Goal: Task Accomplishment & Management: Complete application form

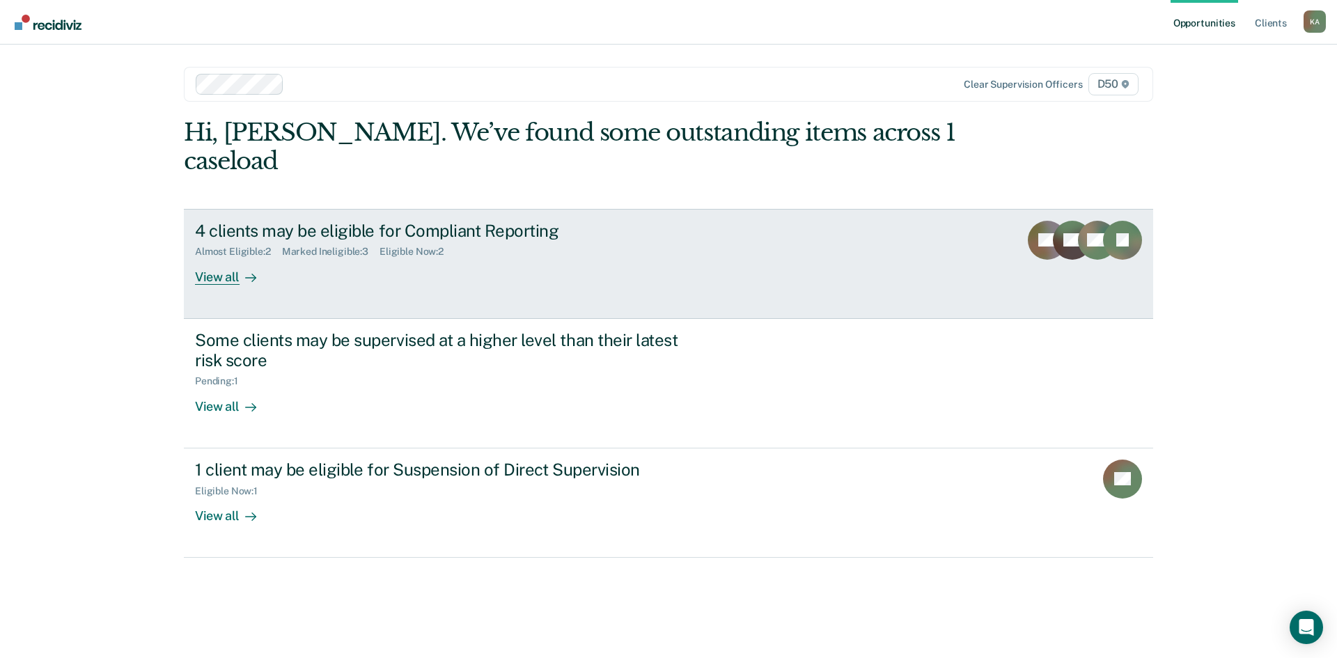
click at [337, 246] on div "Marked Ineligible : 3" at bounding box center [330, 252] width 97 height 12
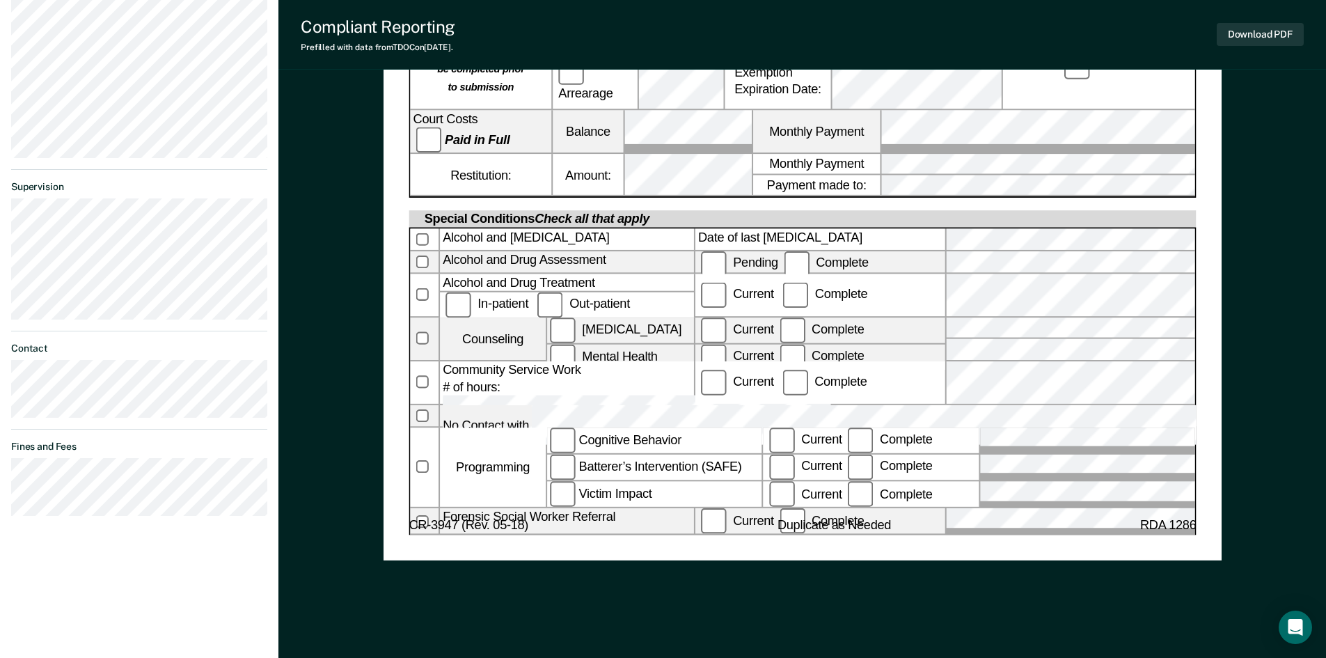
scroll to position [659, 0]
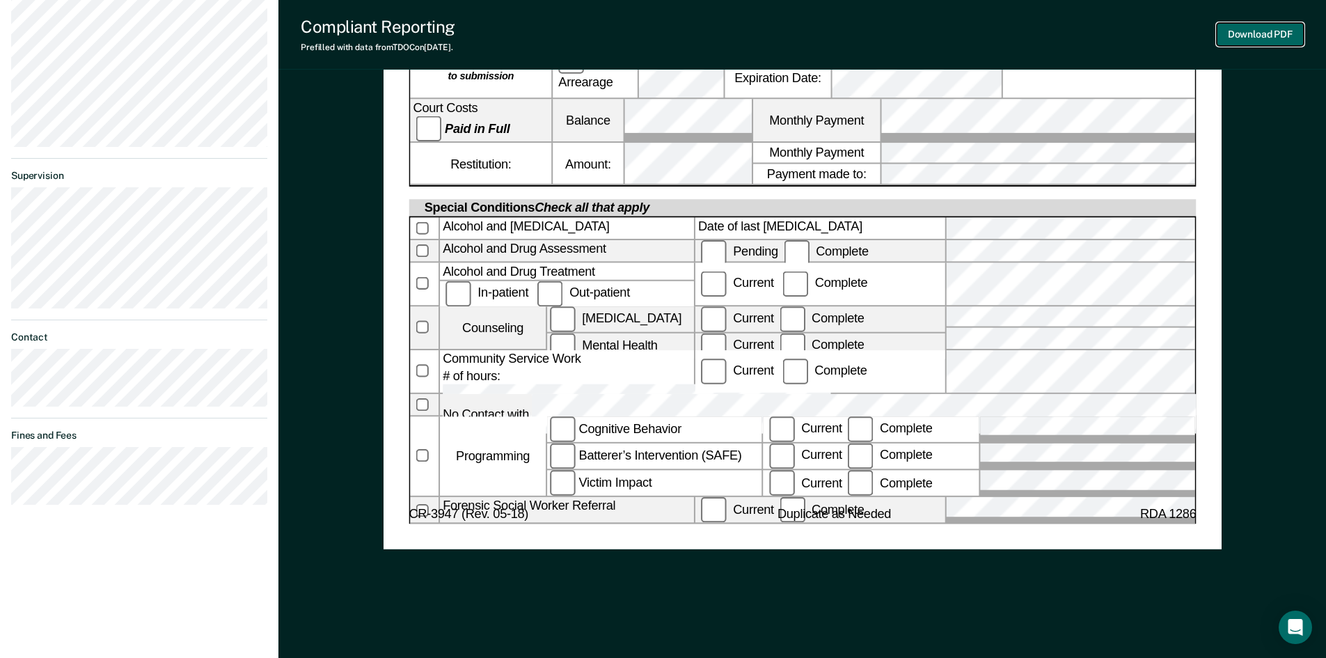
click at [1234, 38] on button "Download PDF" at bounding box center [1260, 34] width 87 height 23
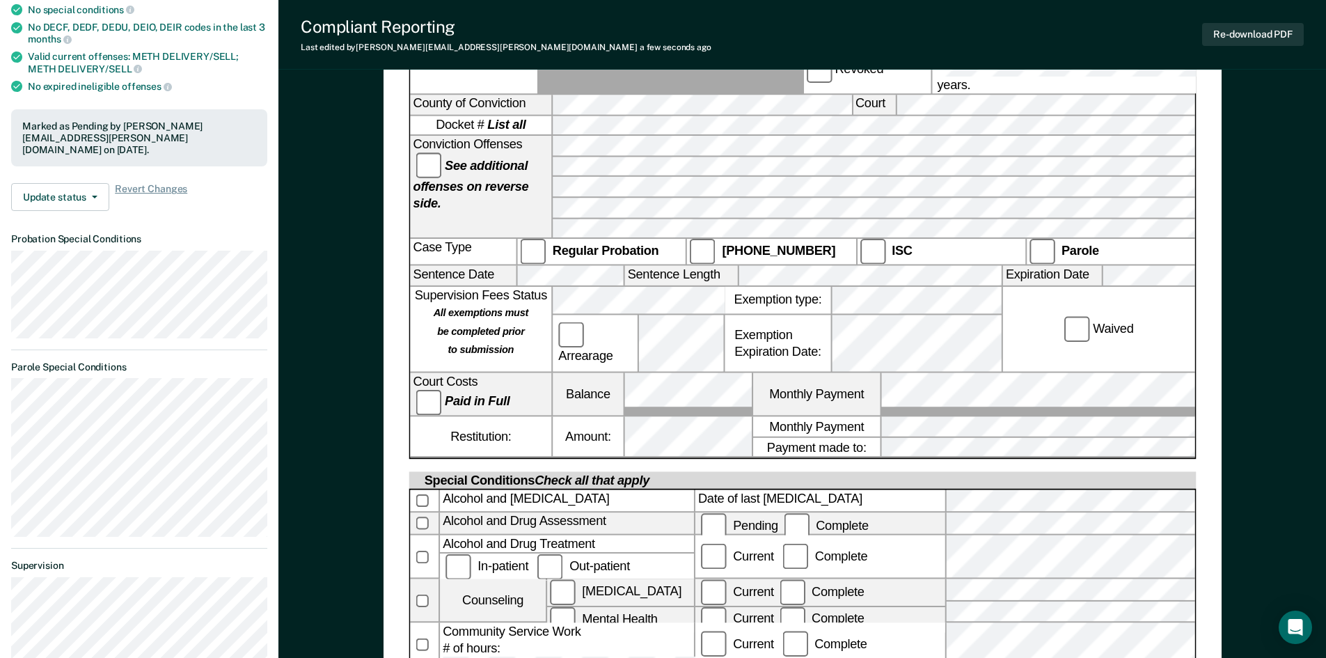
scroll to position [418, 0]
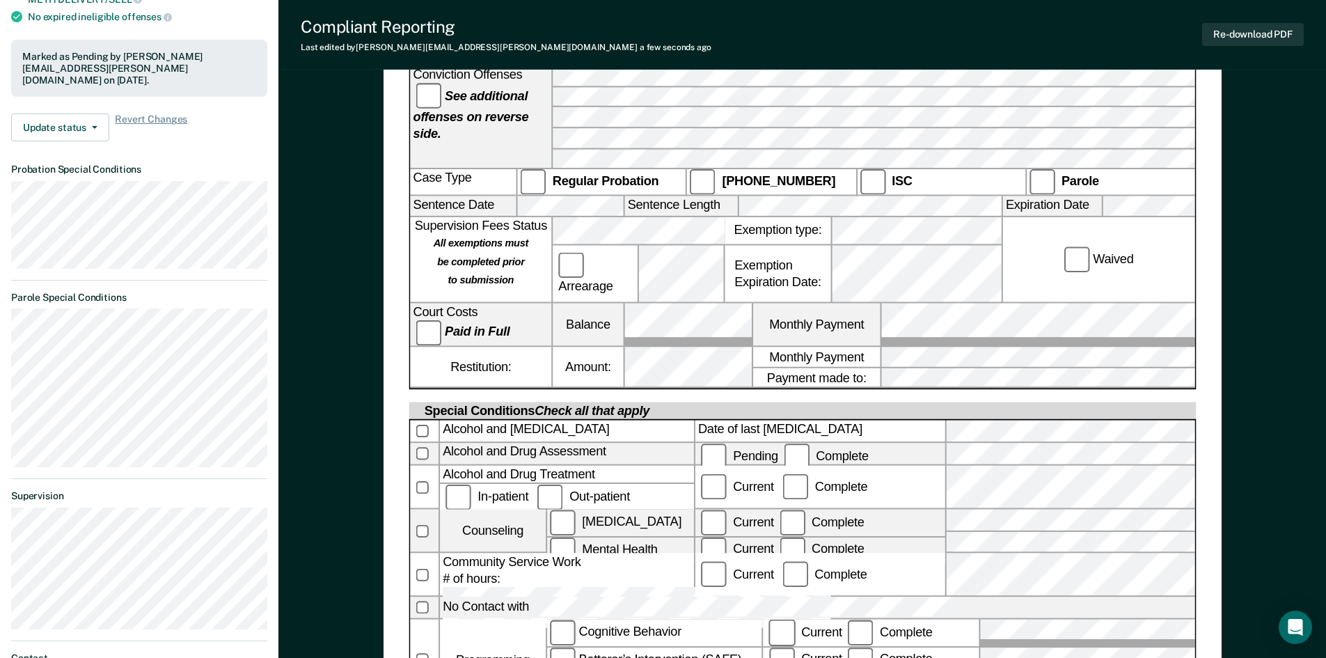
click at [1084, 402] on div "Special Conditions Check all that apply" at bounding box center [802, 410] width 787 height 17
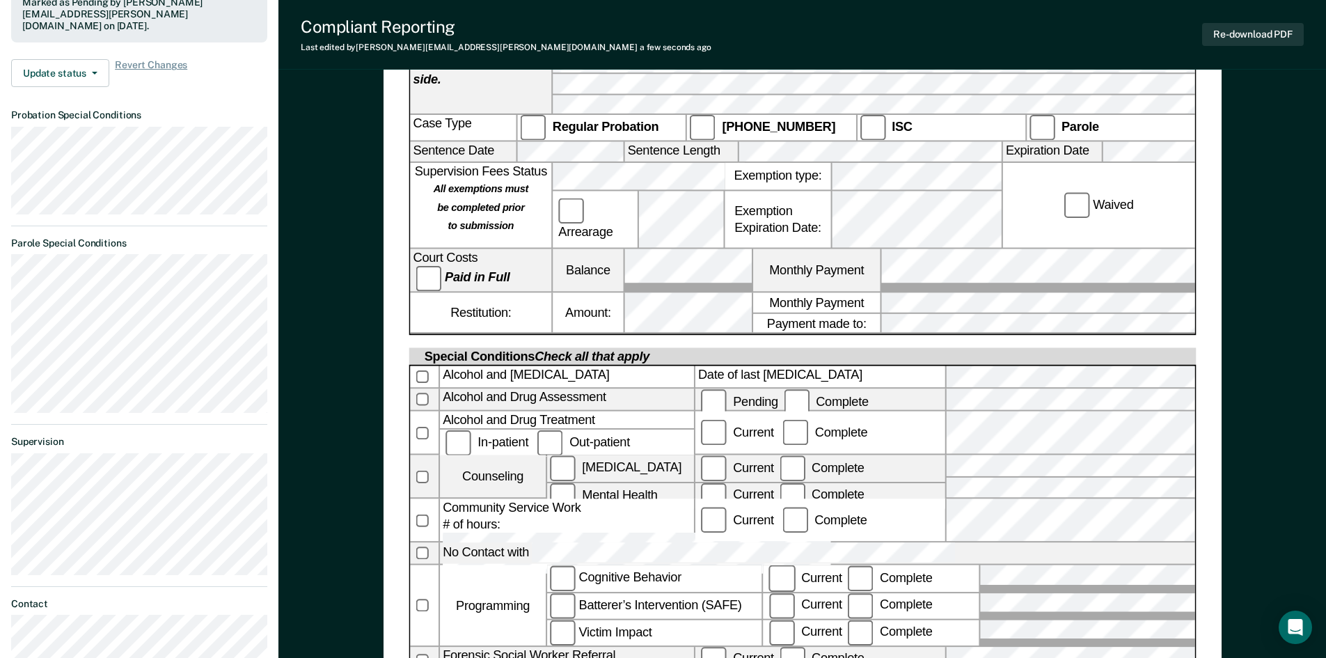
scroll to position [487, 0]
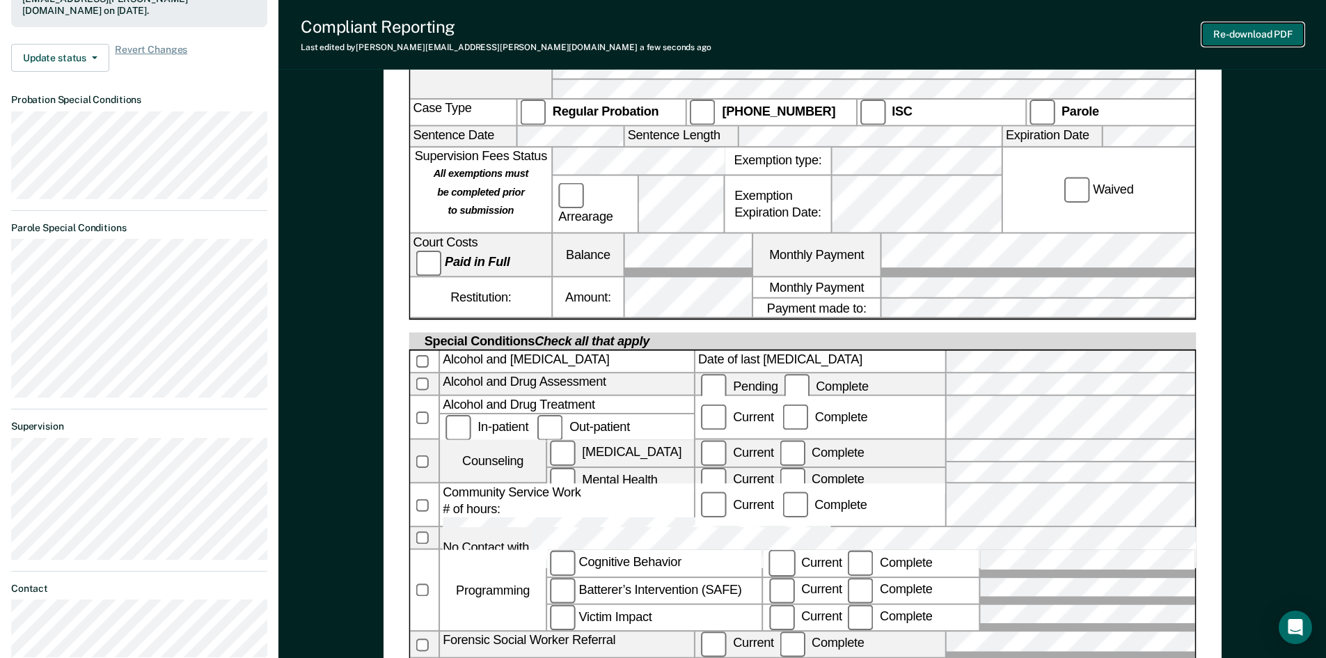
click at [1259, 40] on button "Re-download PDF" at bounding box center [1253, 34] width 102 height 23
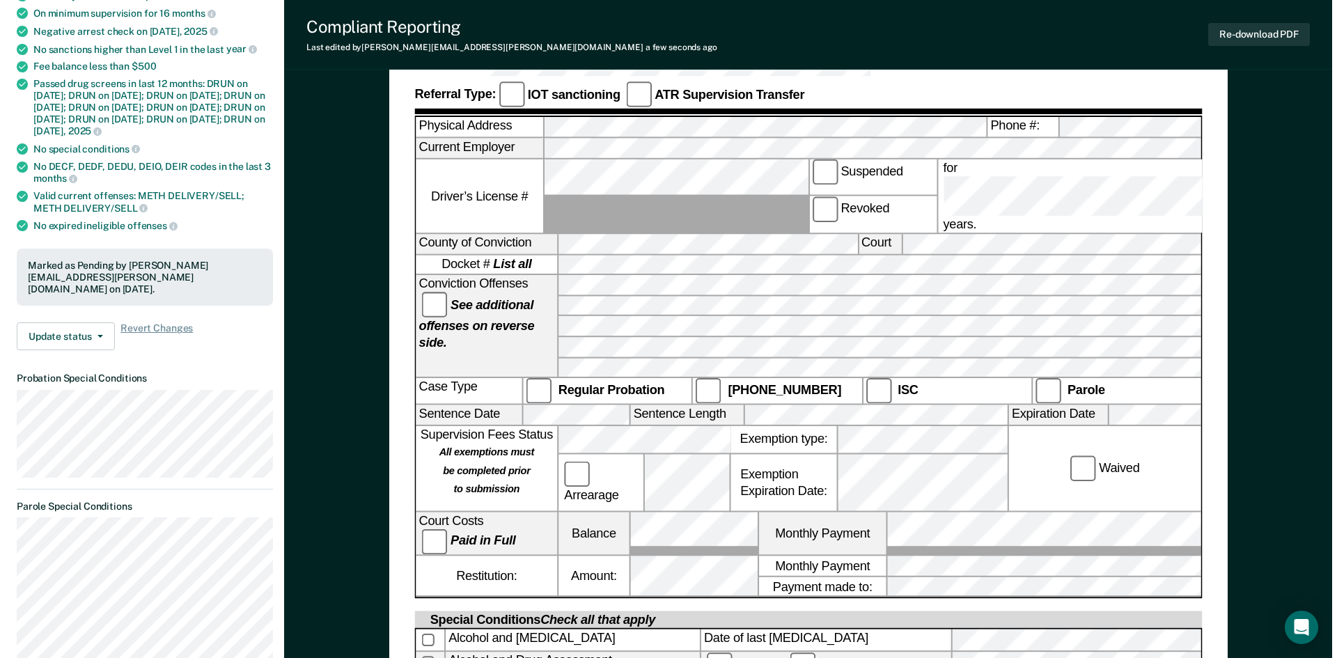
scroll to position [0, 0]
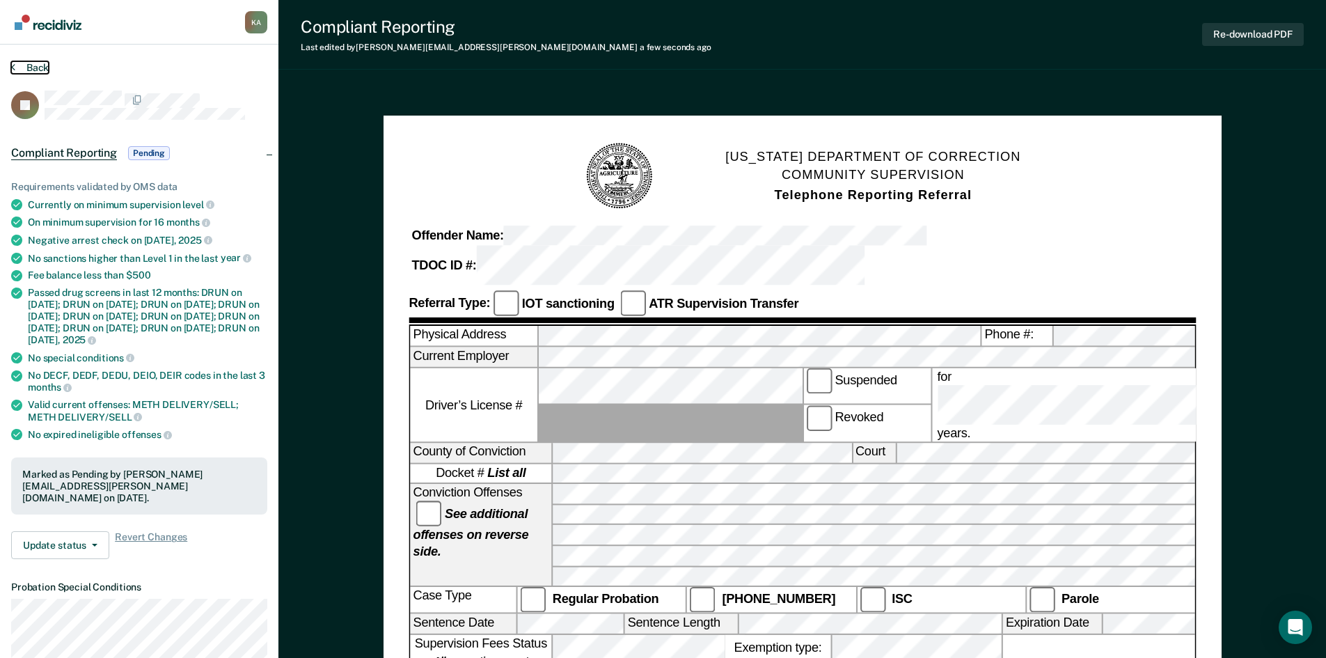
click at [40, 64] on button "Back" at bounding box center [30, 67] width 38 height 13
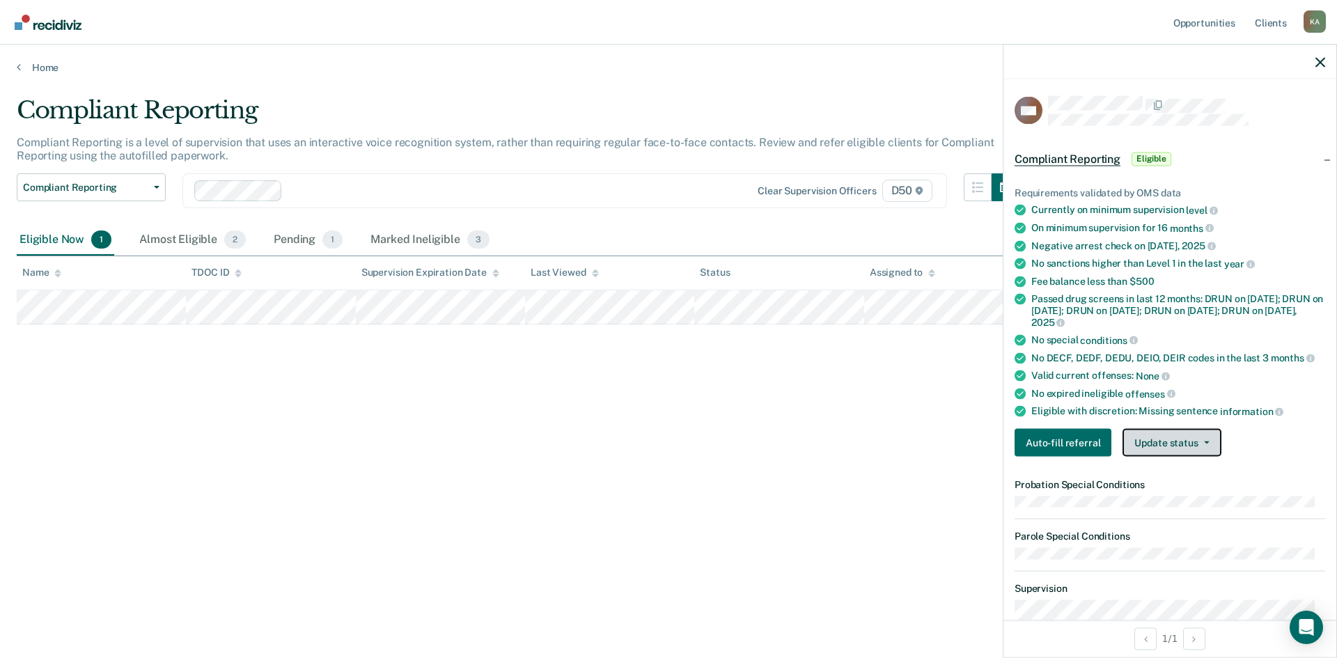
click at [1157, 442] on button "Update status" at bounding box center [1171, 442] width 98 height 28
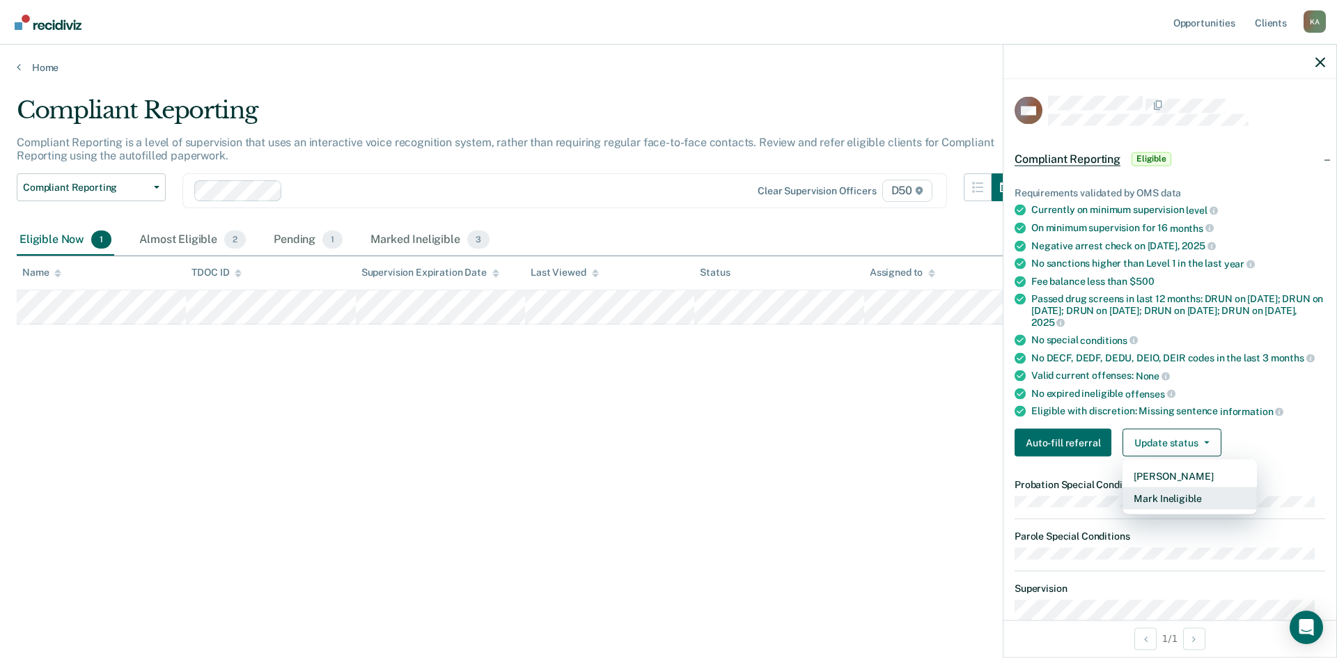
click at [1190, 500] on button "Mark Ineligible" at bounding box center [1189, 498] width 134 height 22
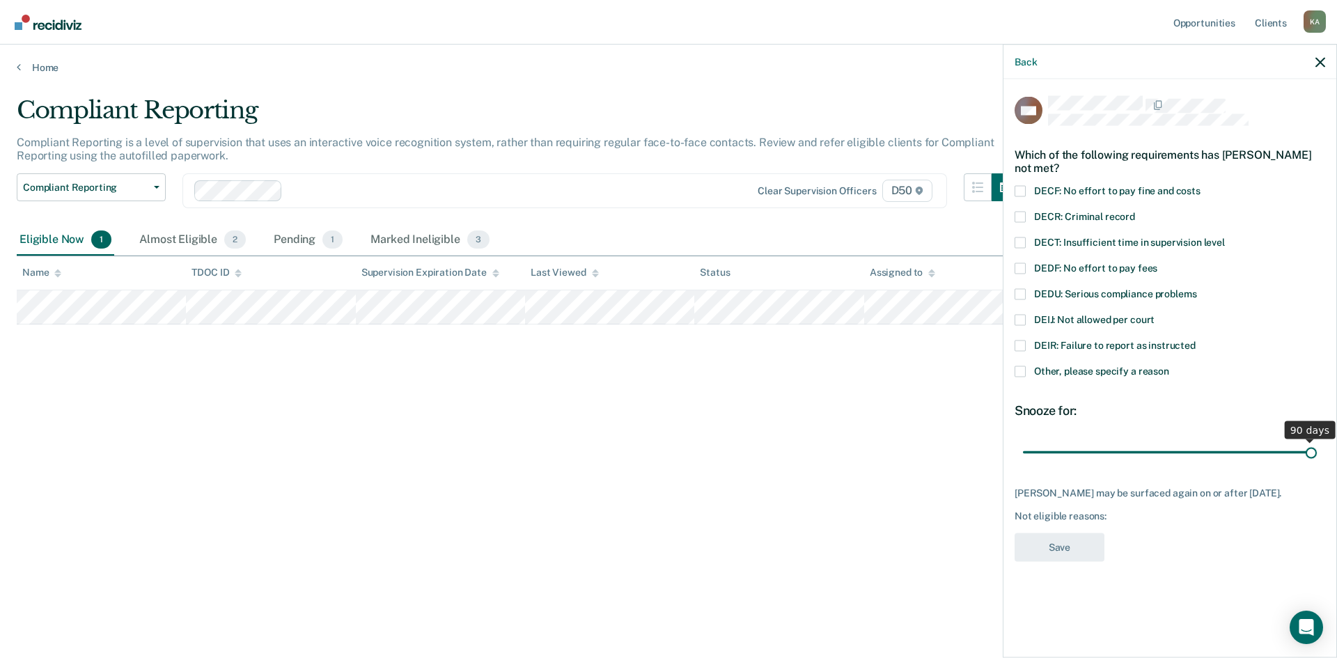
drag, startPoint x: 1121, startPoint y: 454, endPoint x: 1262, endPoint y: 462, distance: 140.8
type input "90"
click at [1316, 464] on input "range" at bounding box center [1170, 452] width 294 height 24
click at [1020, 324] on span at bounding box center [1019, 319] width 11 height 11
click at [1154, 314] on input "DEIJ: Not allowed per court" at bounding box center [1154, 314] width 0 height 0
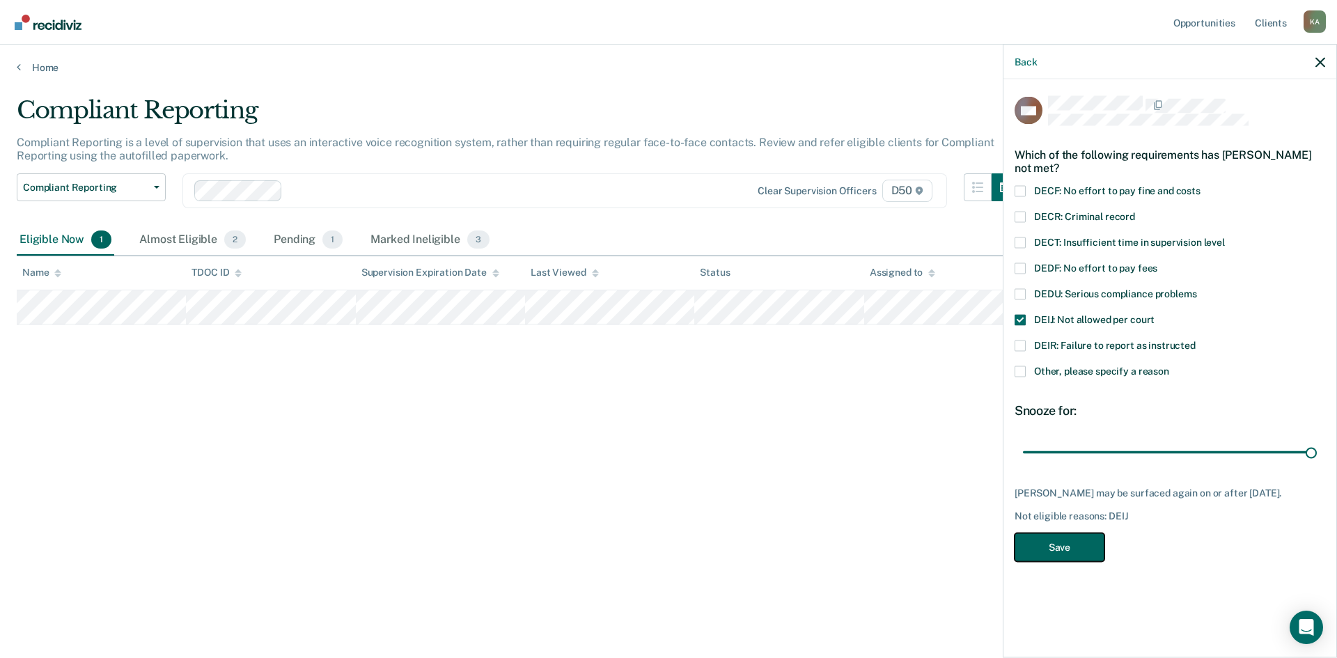
click at [1055, 553] on button "Save" at bounding box center [1059, 547] width 90 height 29
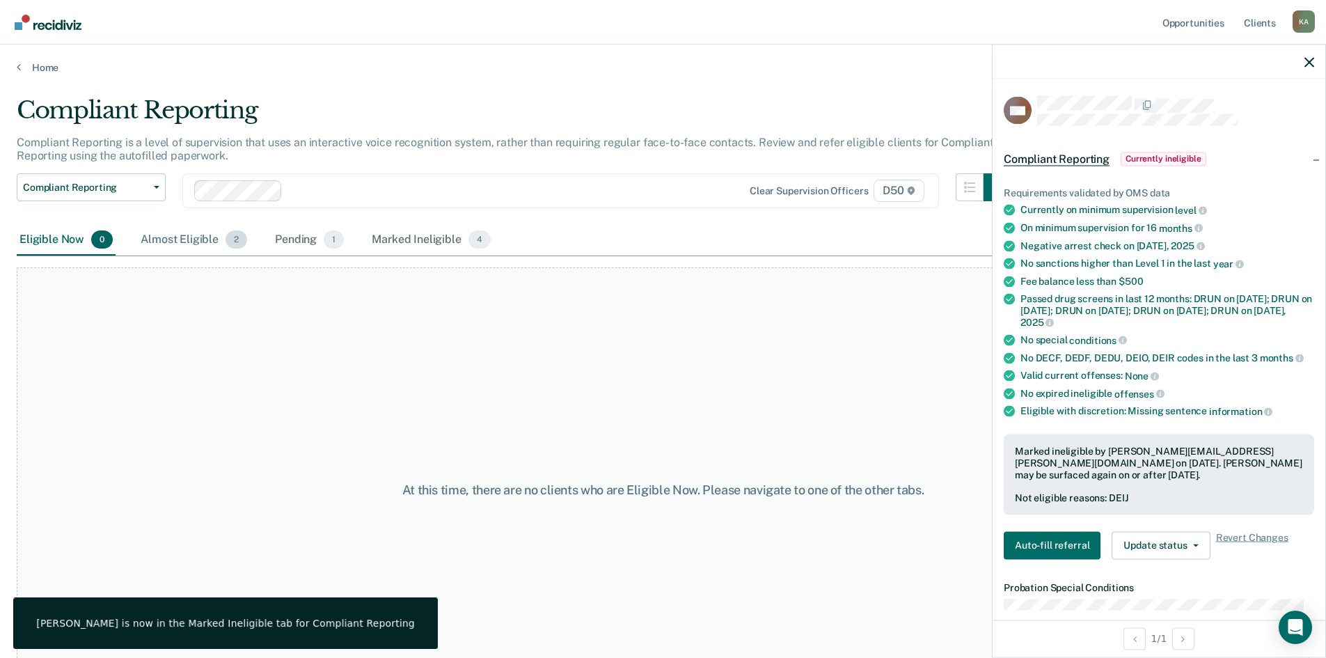
click at [191, 236] on div "Almost Eligible 2" at bounding box center [194, 240] width 112 height 31
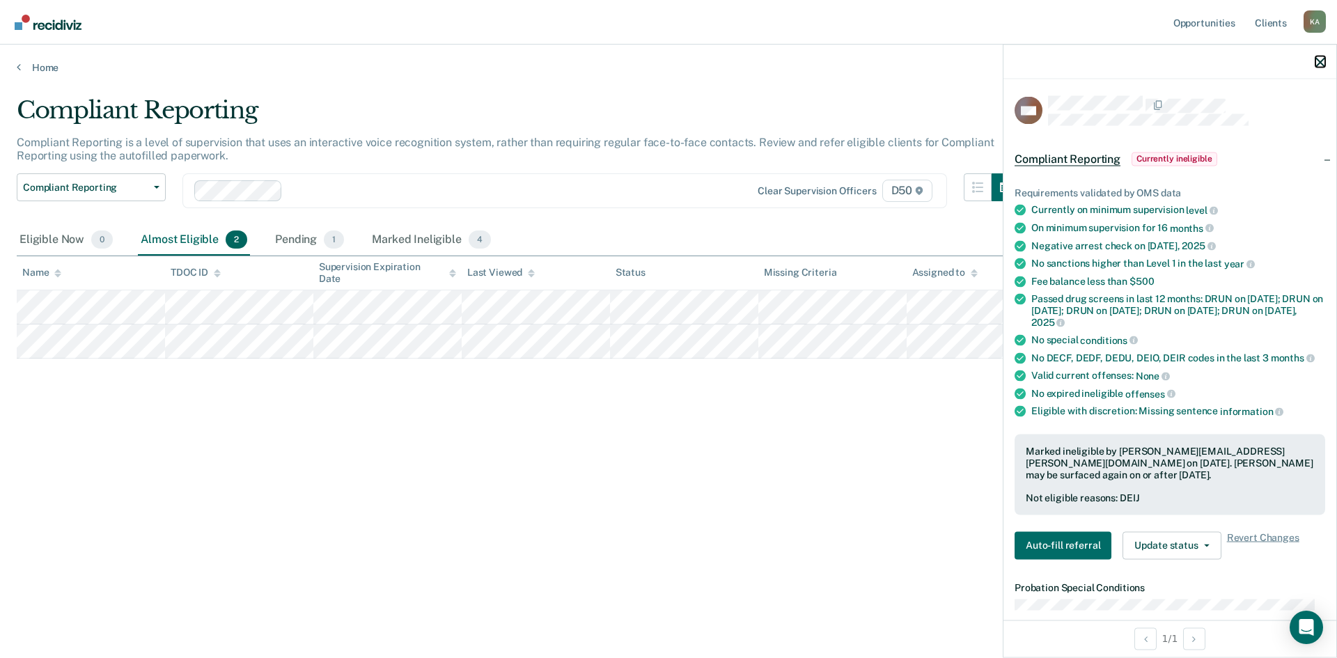
click at [1315, 59] on icon "button" at bounding box center [1320, 62] width 10 height 10
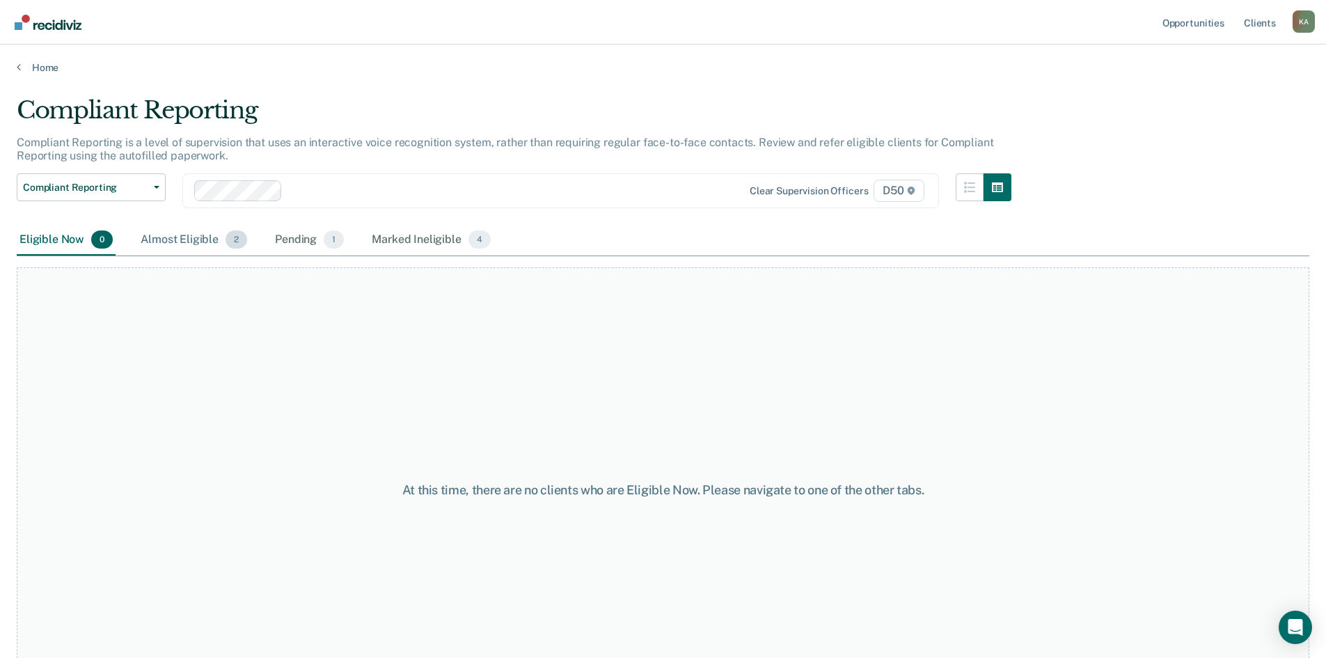
click at [184, 242] on div "Almost Eligible 2" at bounding box center [194, 240] width 112 height 31
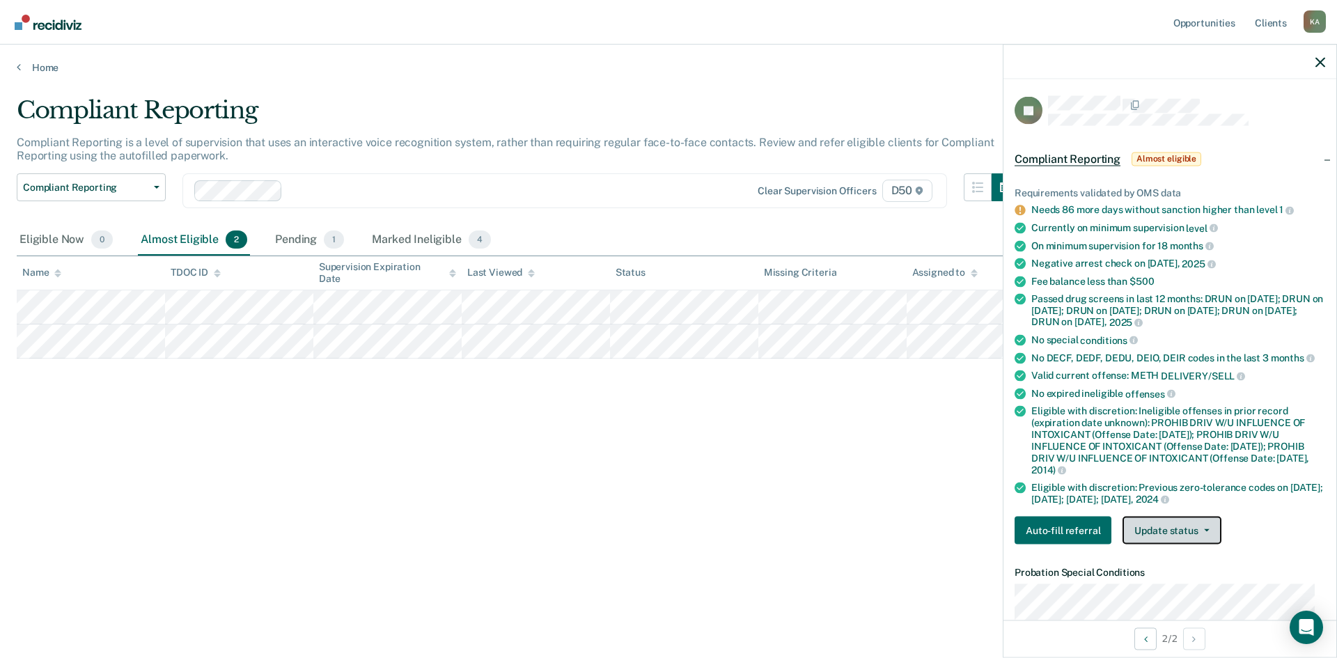
click at [1147, 529] on button "Update status" at bounding box center [1171, 531] width 98 height 28
click at [1176, 583] on button "Mark Ineligible" at bounding box center [1189, 586] width 134 height 22
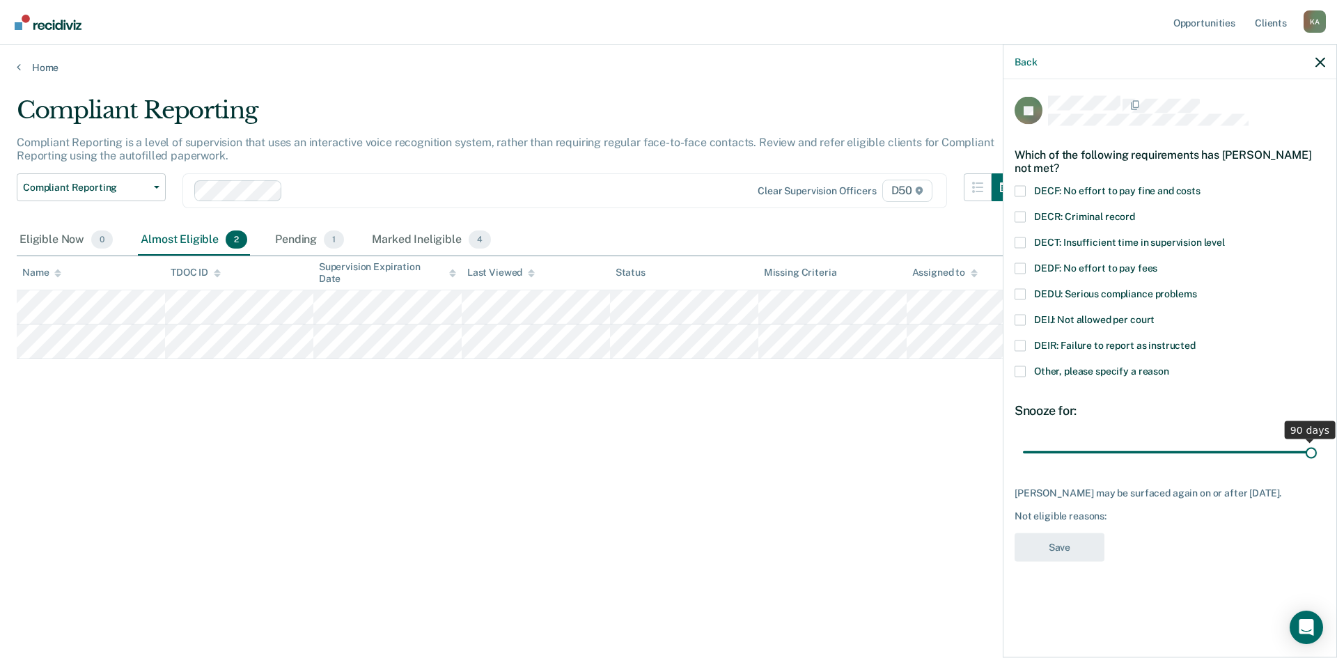
drag, startPoint x: 1136, startPoint y: 455, endPoint x: 1326, endPoint y: 454, distance: 190.0
type input "90"
click at [1316, 454] on input "range" at bounding box center [1170, 452] width 294 height 24
click at [1019, 311] on div "DEDU: Serious compliance problems" at bounding box center [1169, 301] width 310 height 26
click at [1019, 323] on span at bounding box center [1019, 319] width 11 height 11
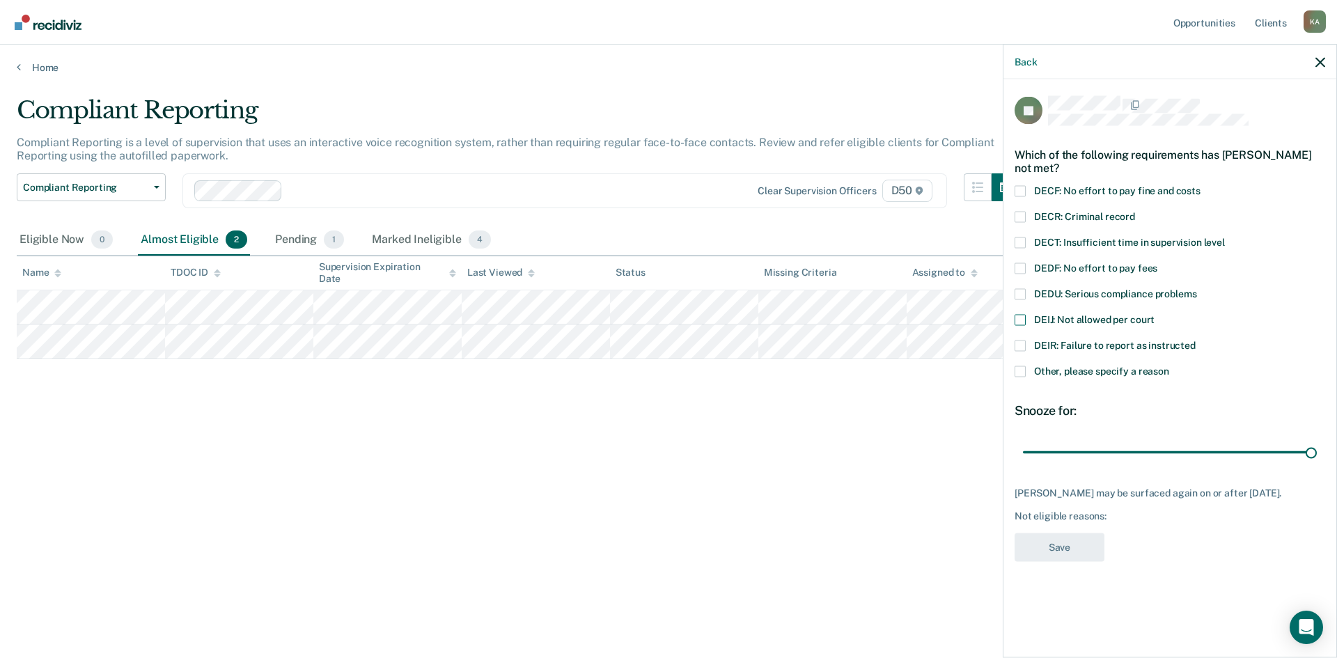
click at [1154, 314] on input "DEIJ: Not allowed per court" at bounding box center [1154, 314] width 0 height 0
click at [1048, 542] on button "Save" at bounding box center [1059, 547] width 90 height 29
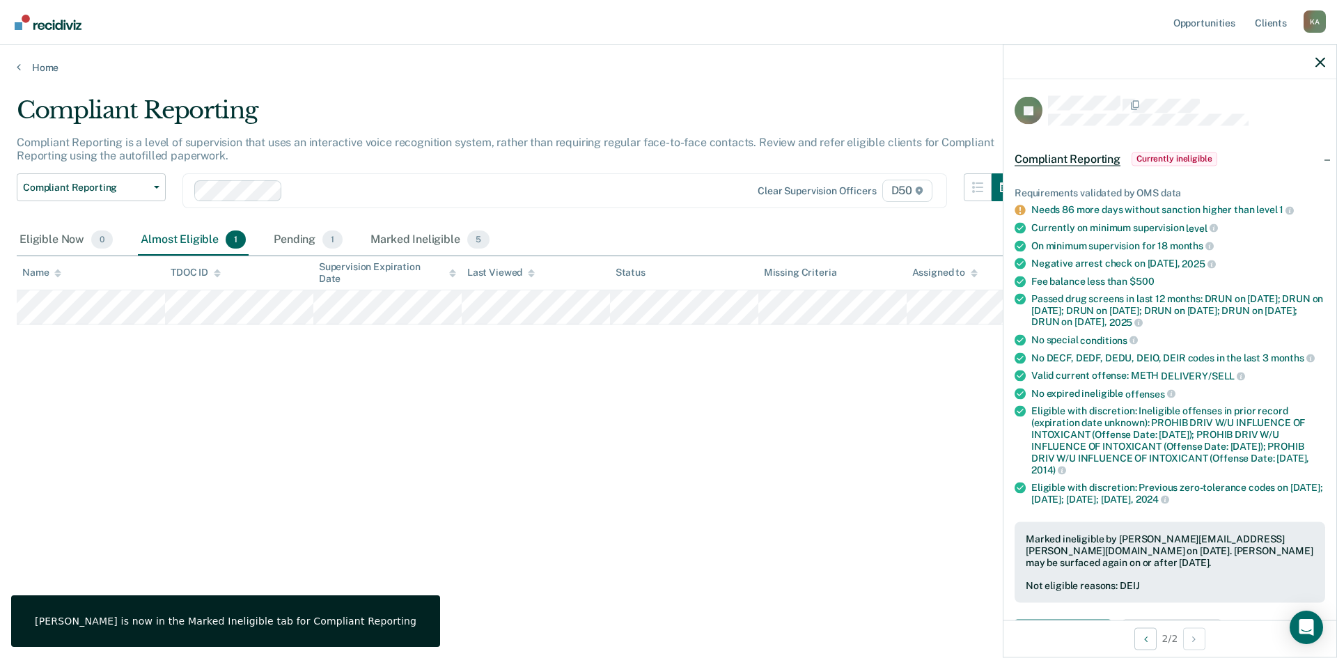
click at [1321, 68] on div at bounding box center [1169, 62] width 333 height 35
click at [1311, 54] on div at bounding box center [1169, 62] width 333 height 35
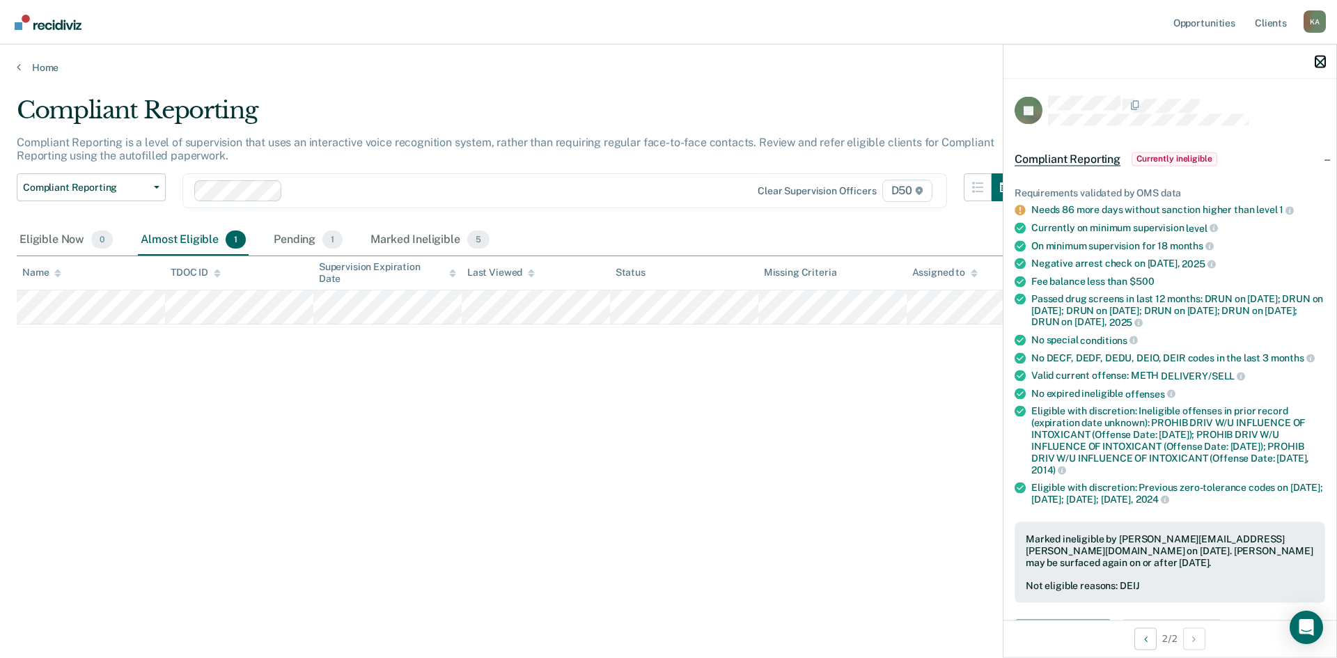
click at [1318, 61] on icon "button" at bounding box center [1320, 62] width 10 height 10
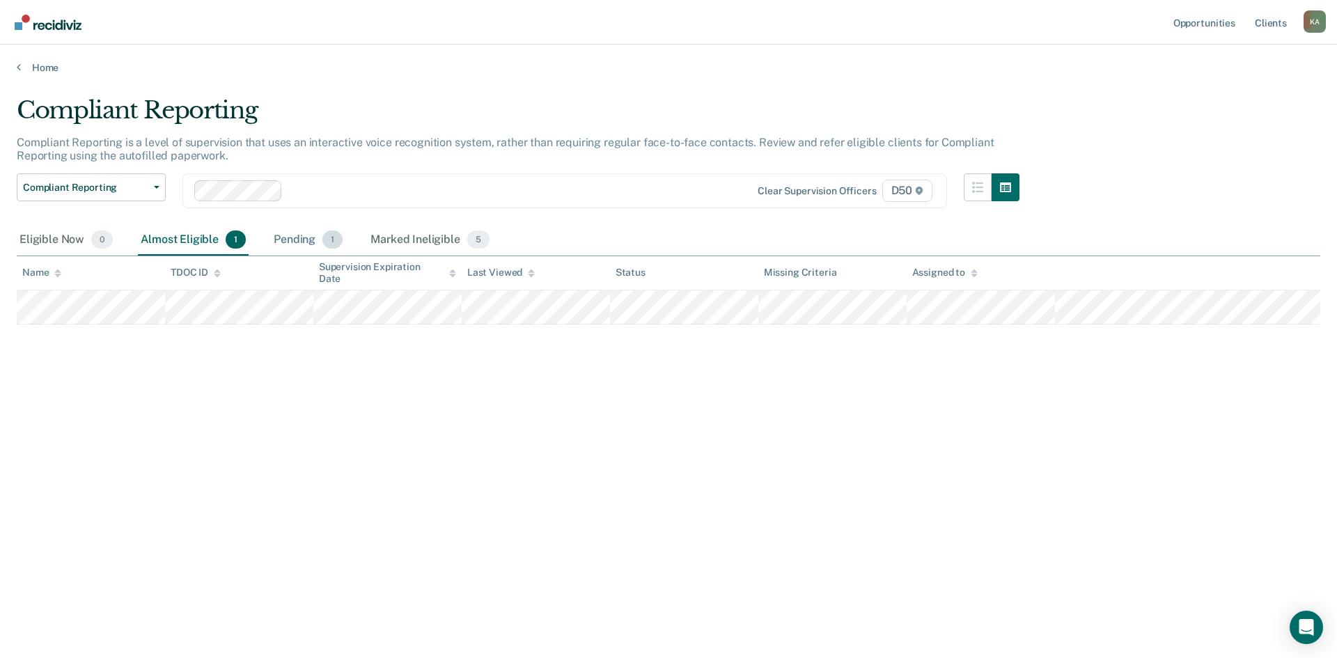
click at [304, 233] on div "Pending 1" at bounding box center [308, 240] width 74 height 31
click at [413, 230] on div "Marked Ineligible 5" at bounding box center [430, 240] width 125 height 31
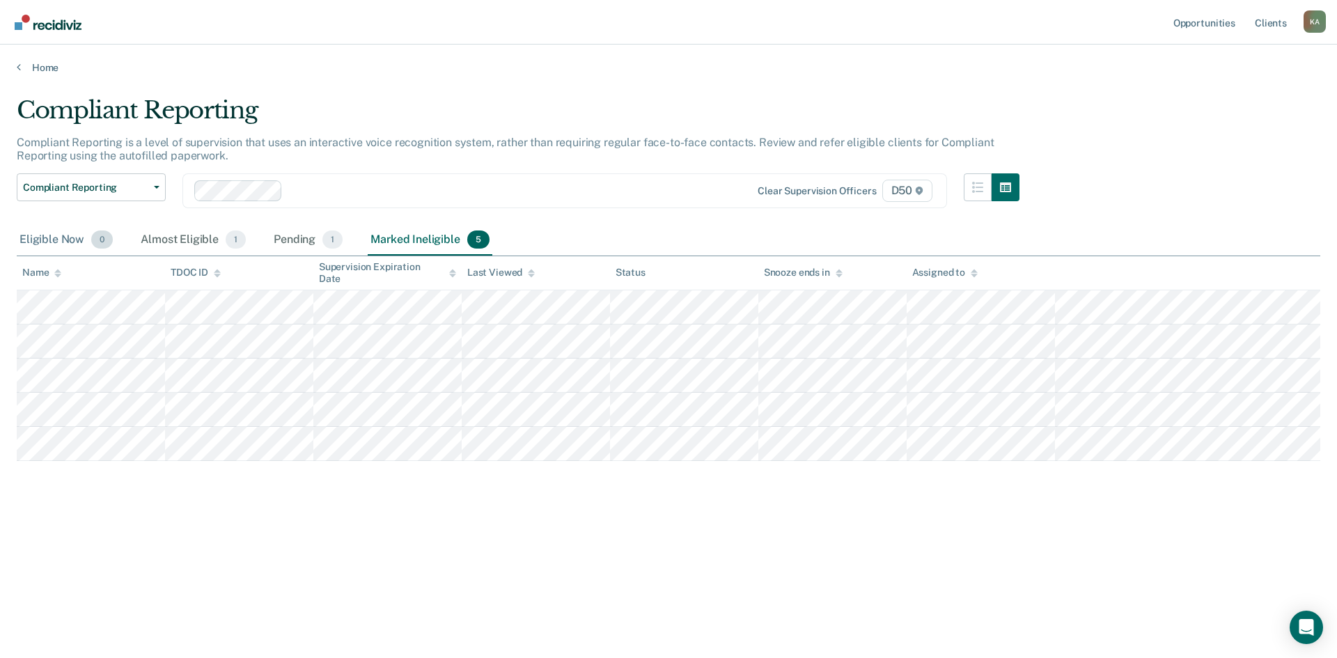
click at [59, 238] on div "Eligible Now 0" at bounding box center [66, 240] width 99 height 31
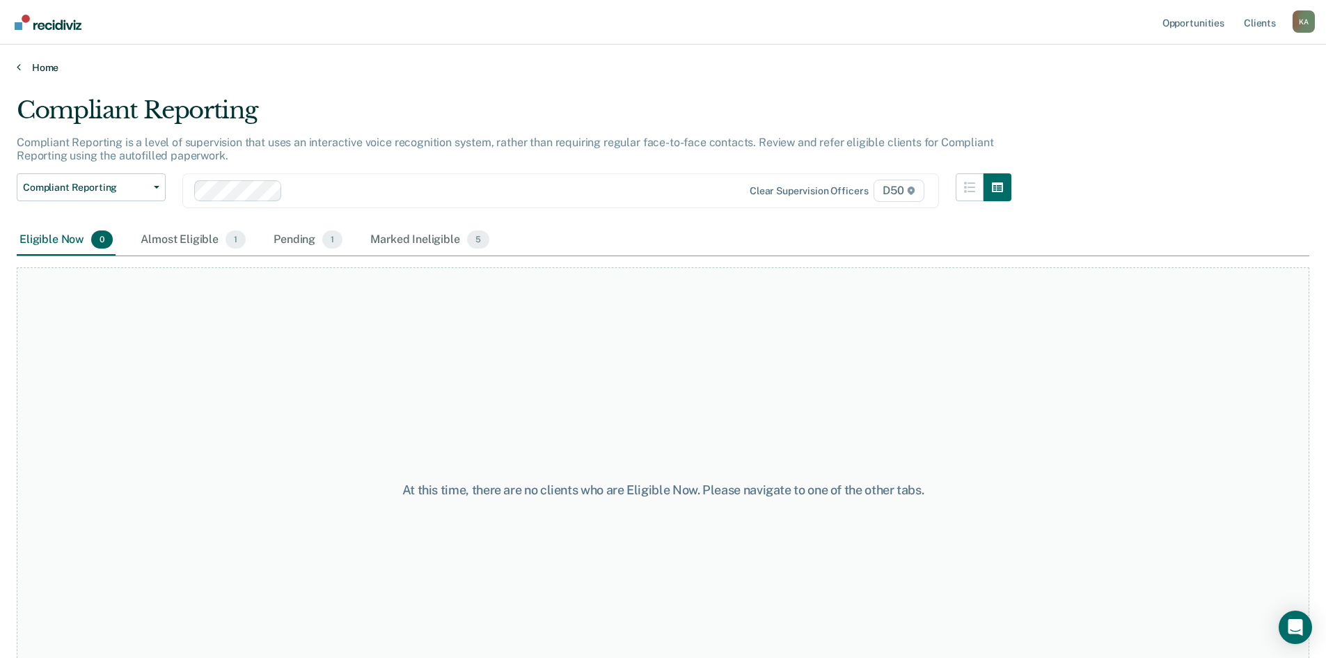
click at [33, 72] on link "Home" at bounding box center [663, 67] width 1293 height 13
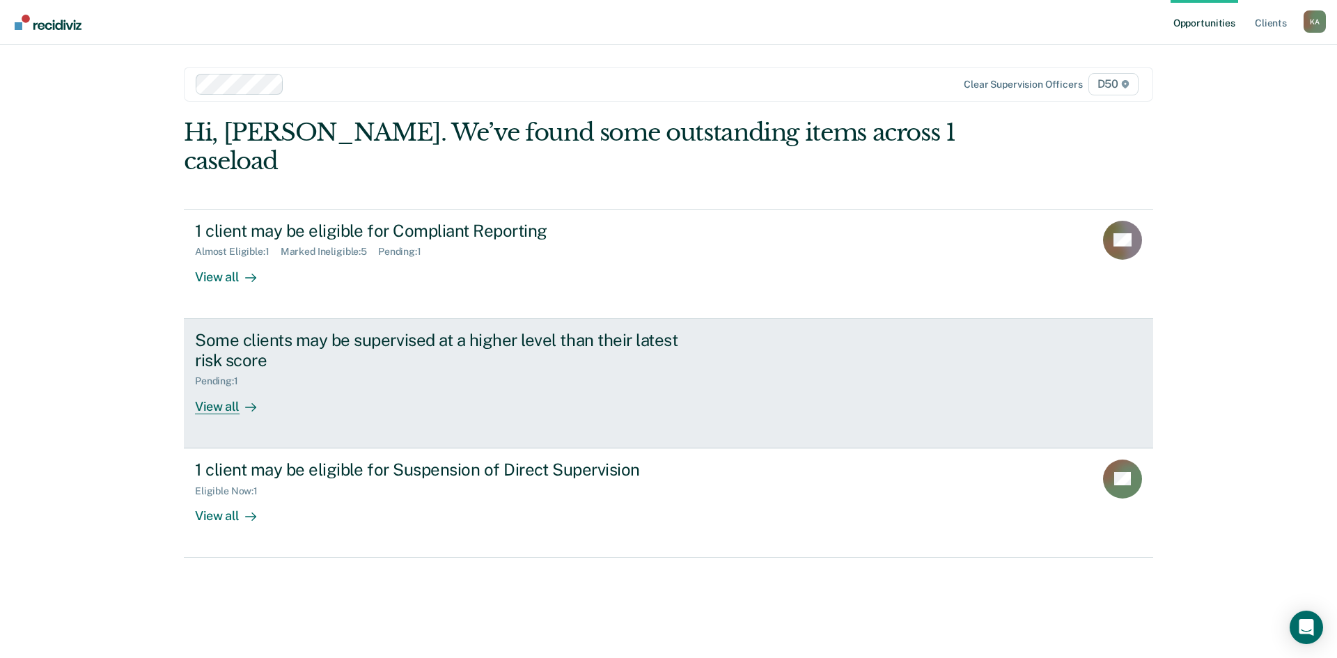
click at [699, 348] on div "Some clients may be supervised at a higher level than their latest risk score P…" at bounding box center [456, 372] width 522 height 84
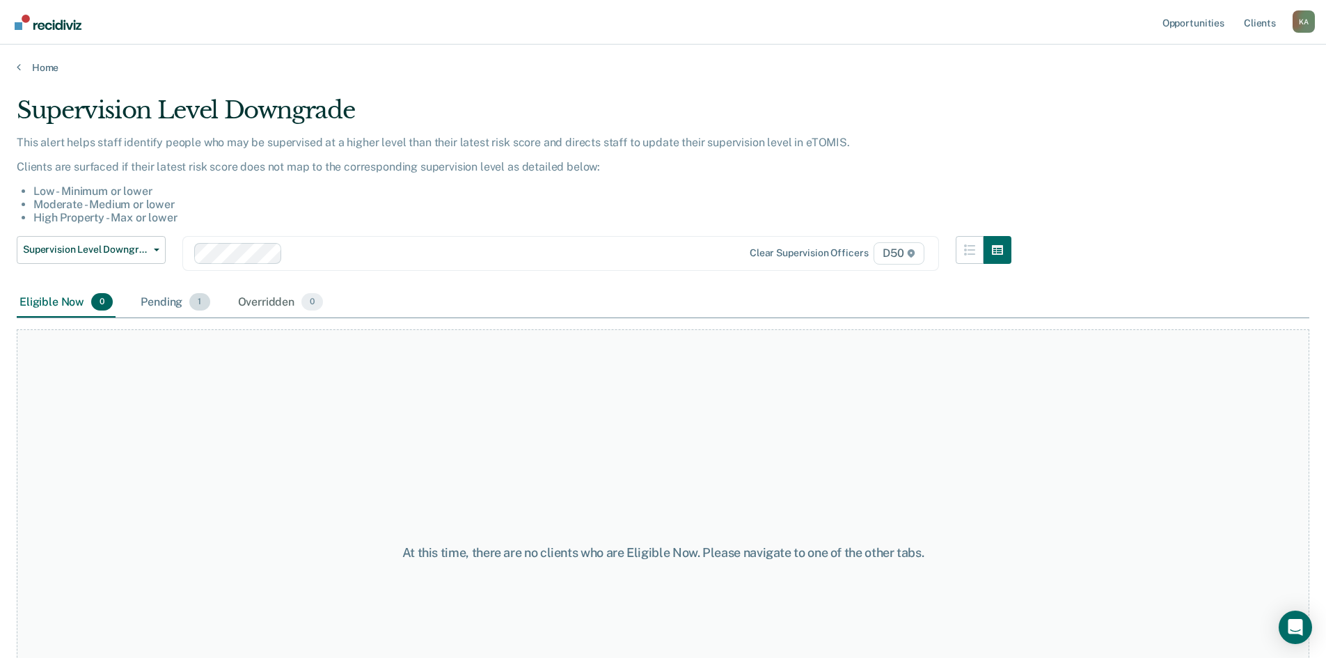
click at [164, 308] on div "Pending 1" at bounding box center [175, 302] width 74 height 31
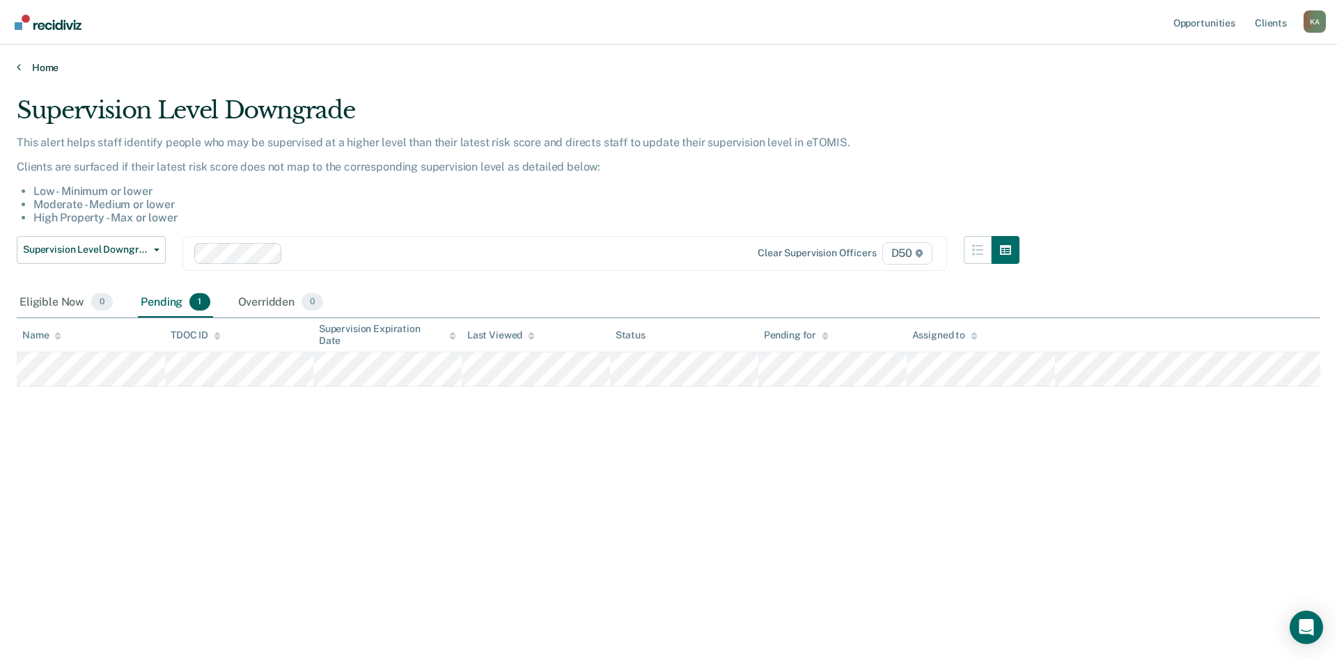
click at [41, 63] on link "Home" at bounding box center [668, 67] width 1303 height 13
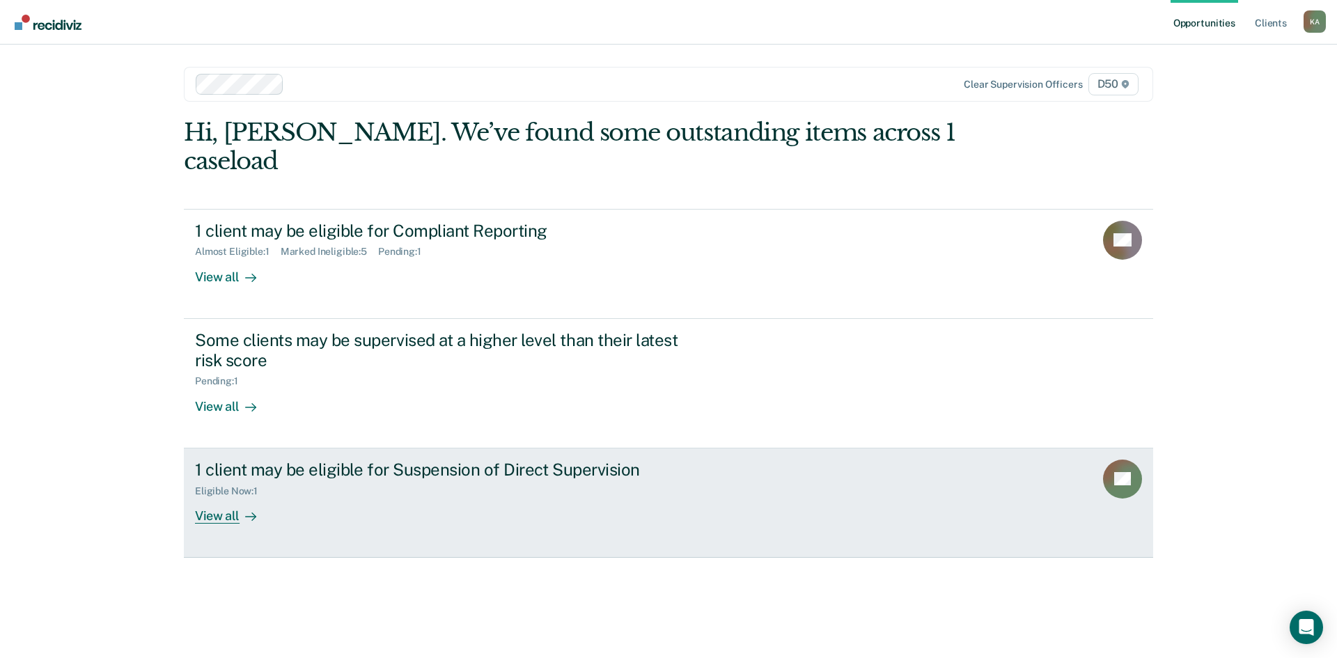
click at [702, 459] on div "1 client may be eligible for Suspension of Direct Supervision Eligible Now : 1 …" at bounding box center [456, 491] width 522 height 64
